Goal: Complete application form

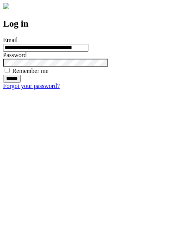
type input "**********"
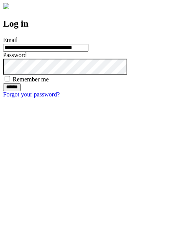
click at [21, 91] on input "******" at bounding box center [12, 87] width 18 height 8
type input "**********"
click at [21, 91] on input "******" at bounding box center [12, 87] width 18 height 8
